Goal: Information Seeking & Learning: Learn about a topic

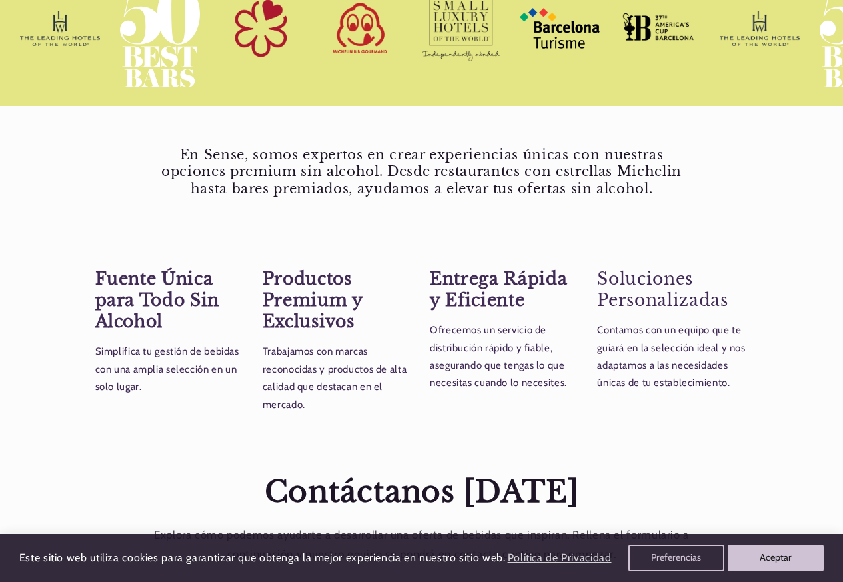
scroll to position [0, 751]
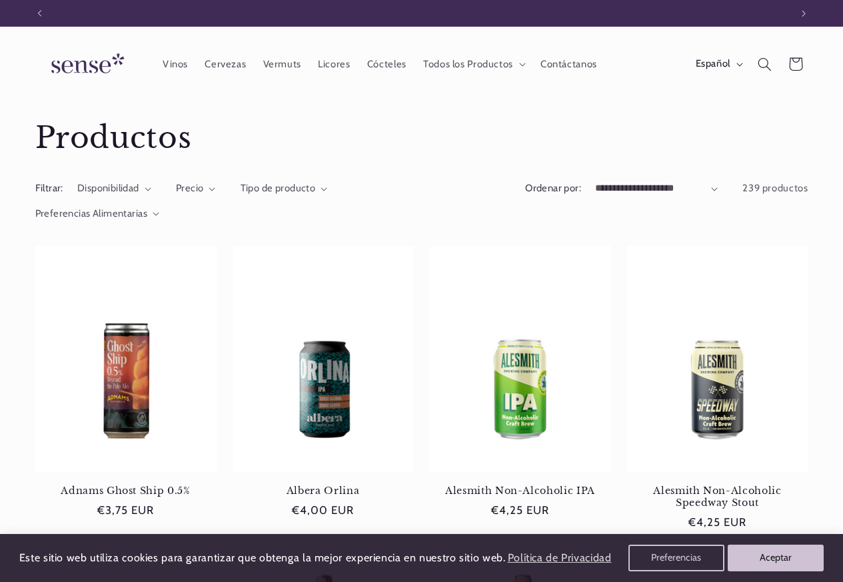
scroll to position [0, 751]
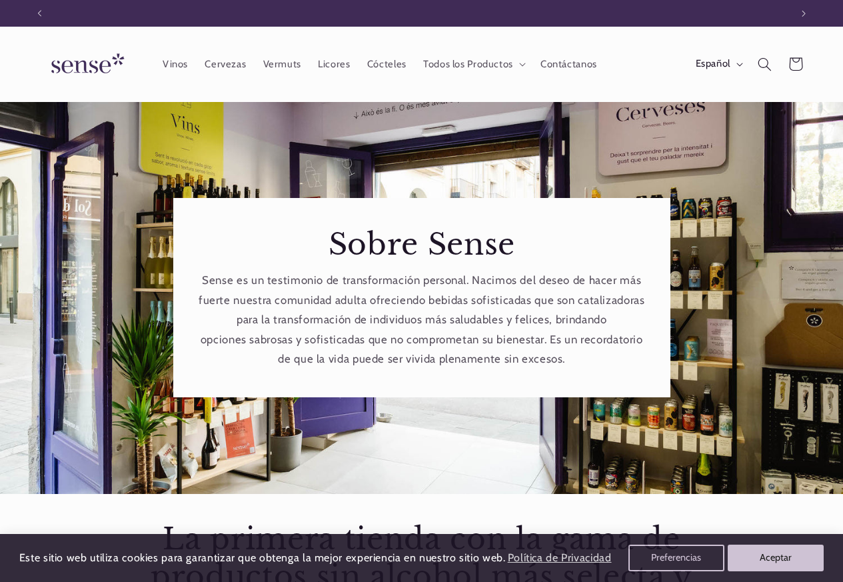
scroll to position [0, 751]
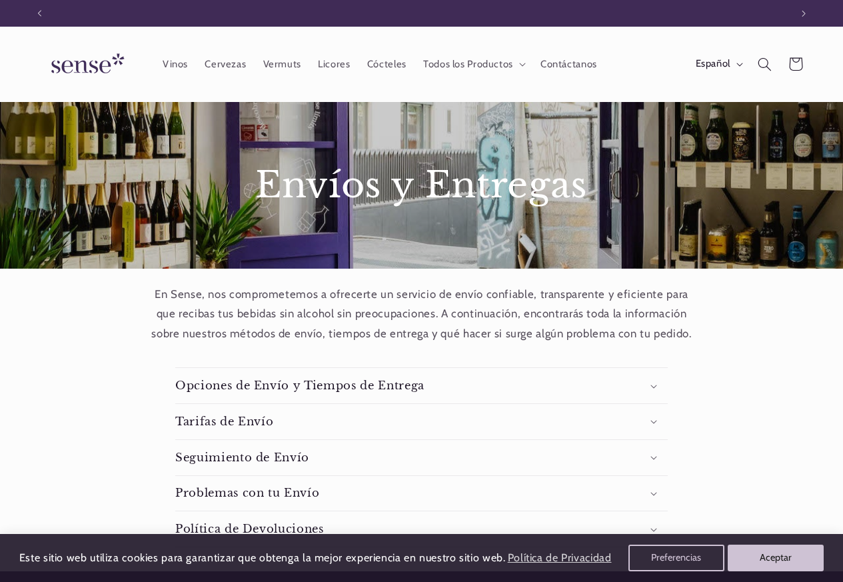
scroll to position [0, 751]
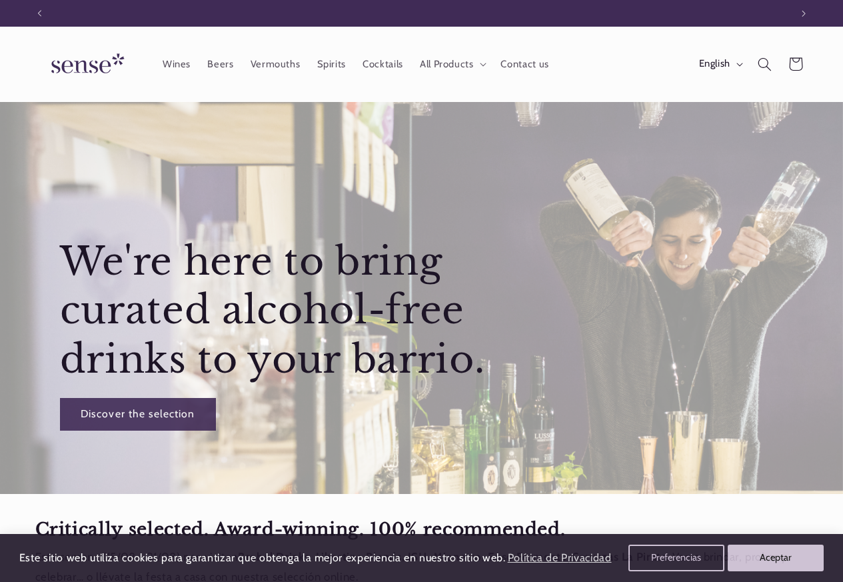
scroll to position [0, 751]
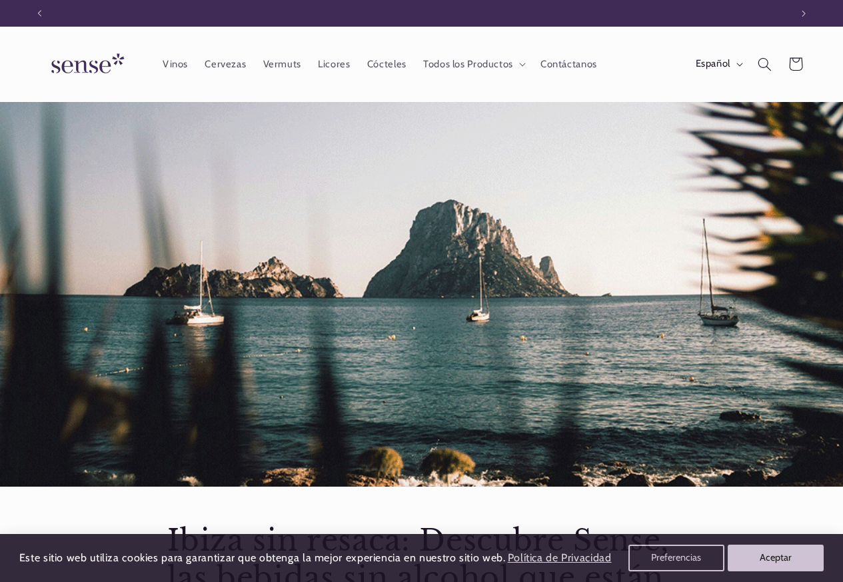
scroll to position [0, 751]
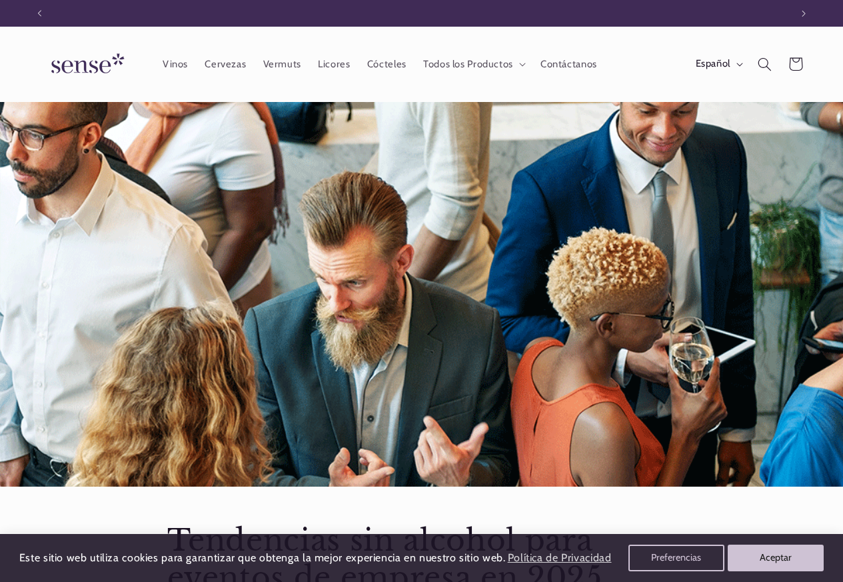
scroll to position [0, 751]
